Goal: Navigation & Orientation: Go to known website

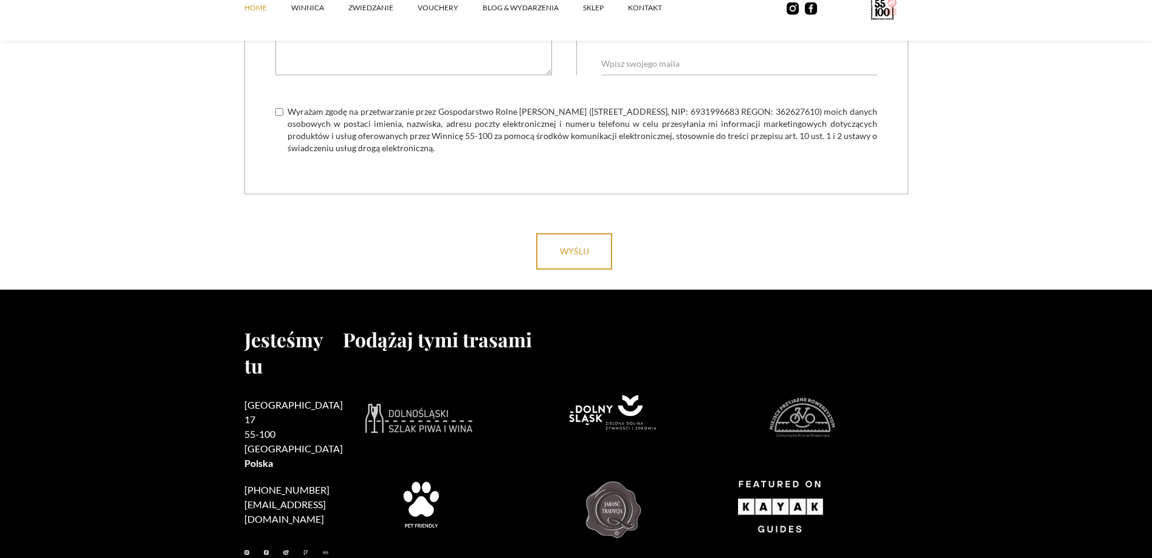
scroll to position [4874, 0]
